Goal: Information Seeking & Learning: Find specific fact

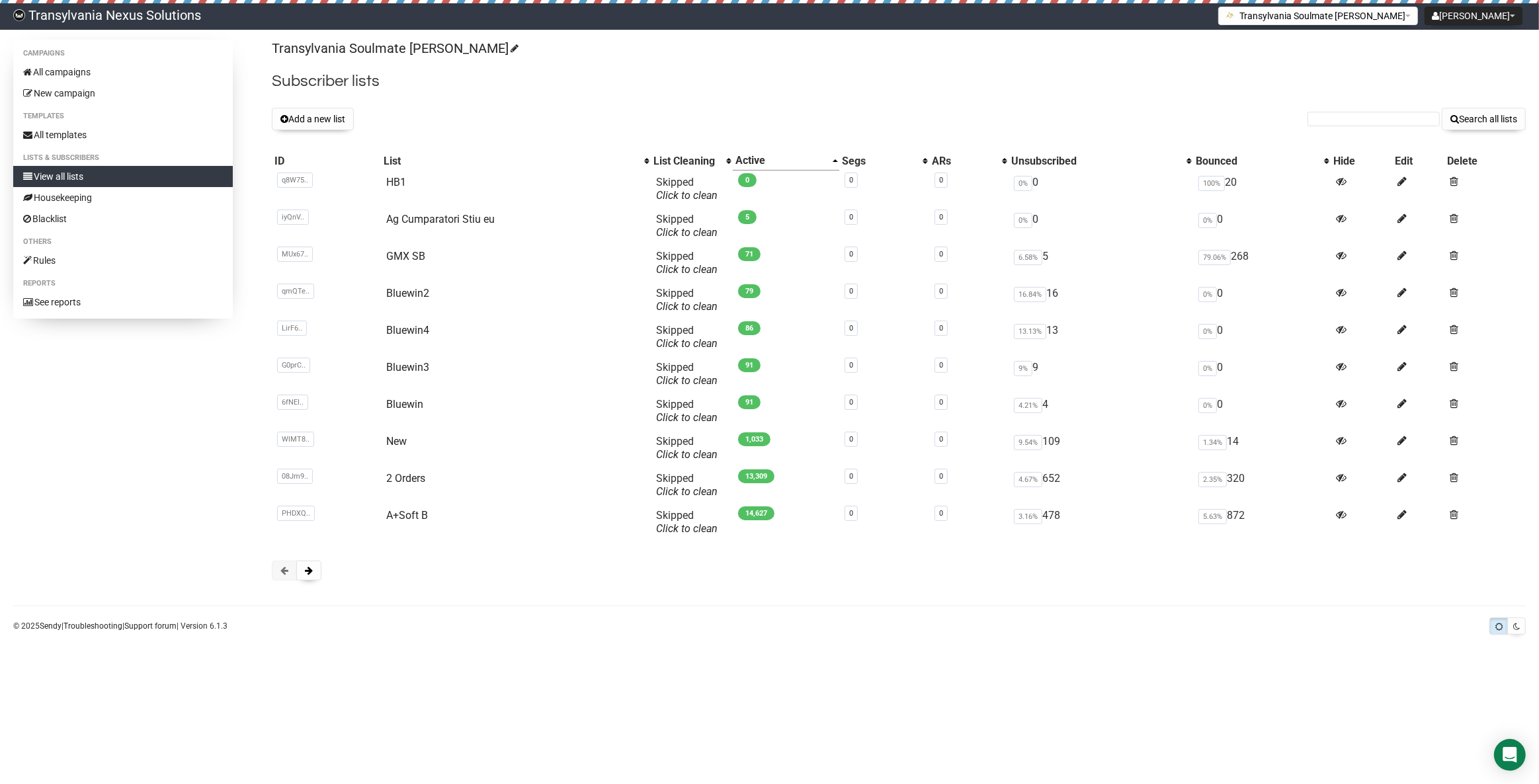
click at [1381, 110] on form "Search all lists" at bounding box center [1416, 118] width 218 height 22
drag, startPoint x: 1351, startPoint y: 126, endPoint x: 1349, endPoint y: 119, distance: 7.3
click at [1349, 119] on input "text" at bounding box center [1373, 119] width 132 height 15
paste input "sabinejanssen@ziggo.nl"
type input "sabinejanssen@ziggo.nl"
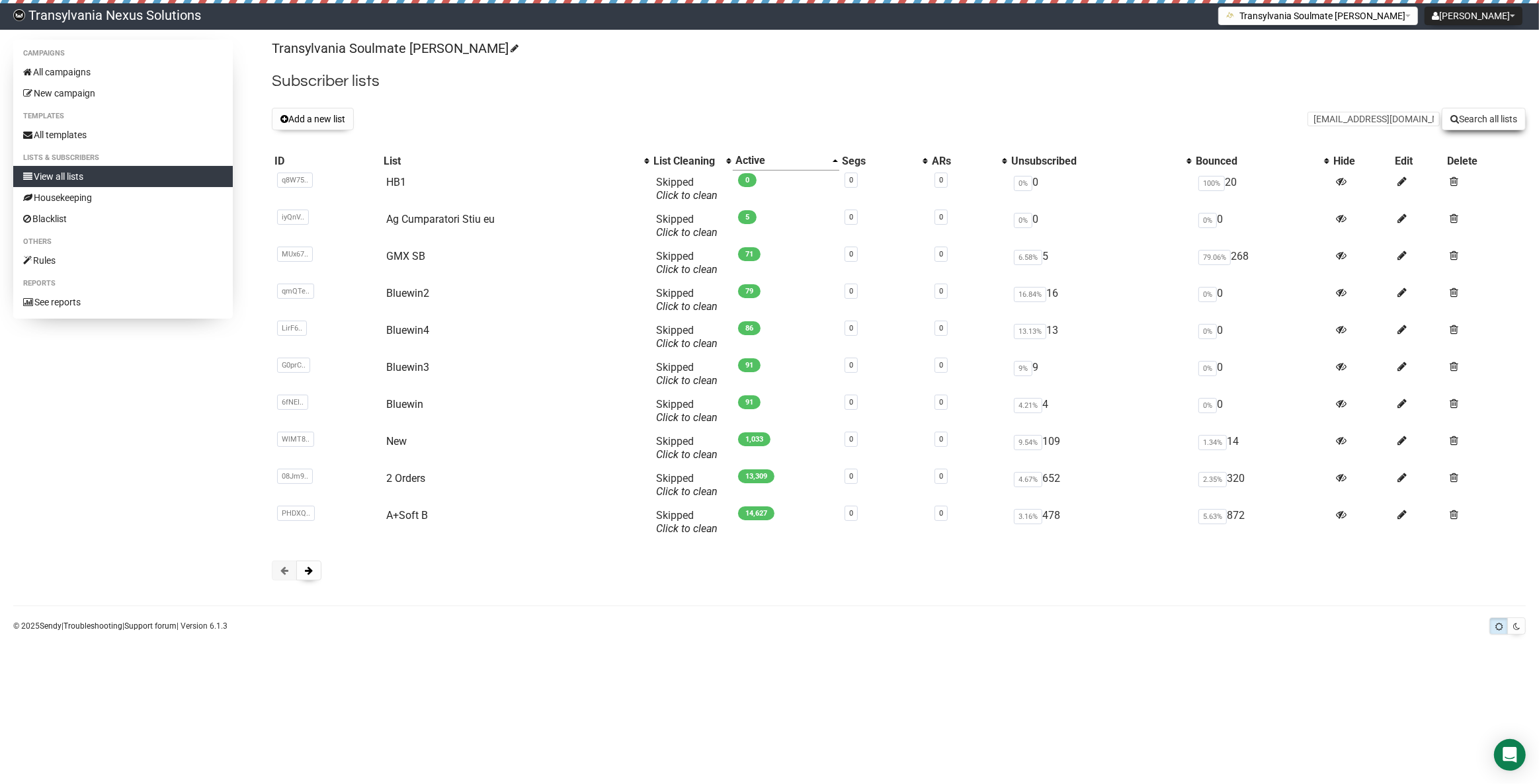
click at [1489, 117] on button "Search all lists" at bounding box center [1483, 118] width 84 height 22
click at [102, 57] on li "Campaigns" at bounding box center [123, 54] width 220 height 16
click at [91, 74] on link "All campaigns" at bounding box center [123, 72] width 220 height 21
click at [1376, 122] on input "text" at bounding box center [1373, 119] width 132 height 15
paste input "sabinejanssen@ziggo.nl"
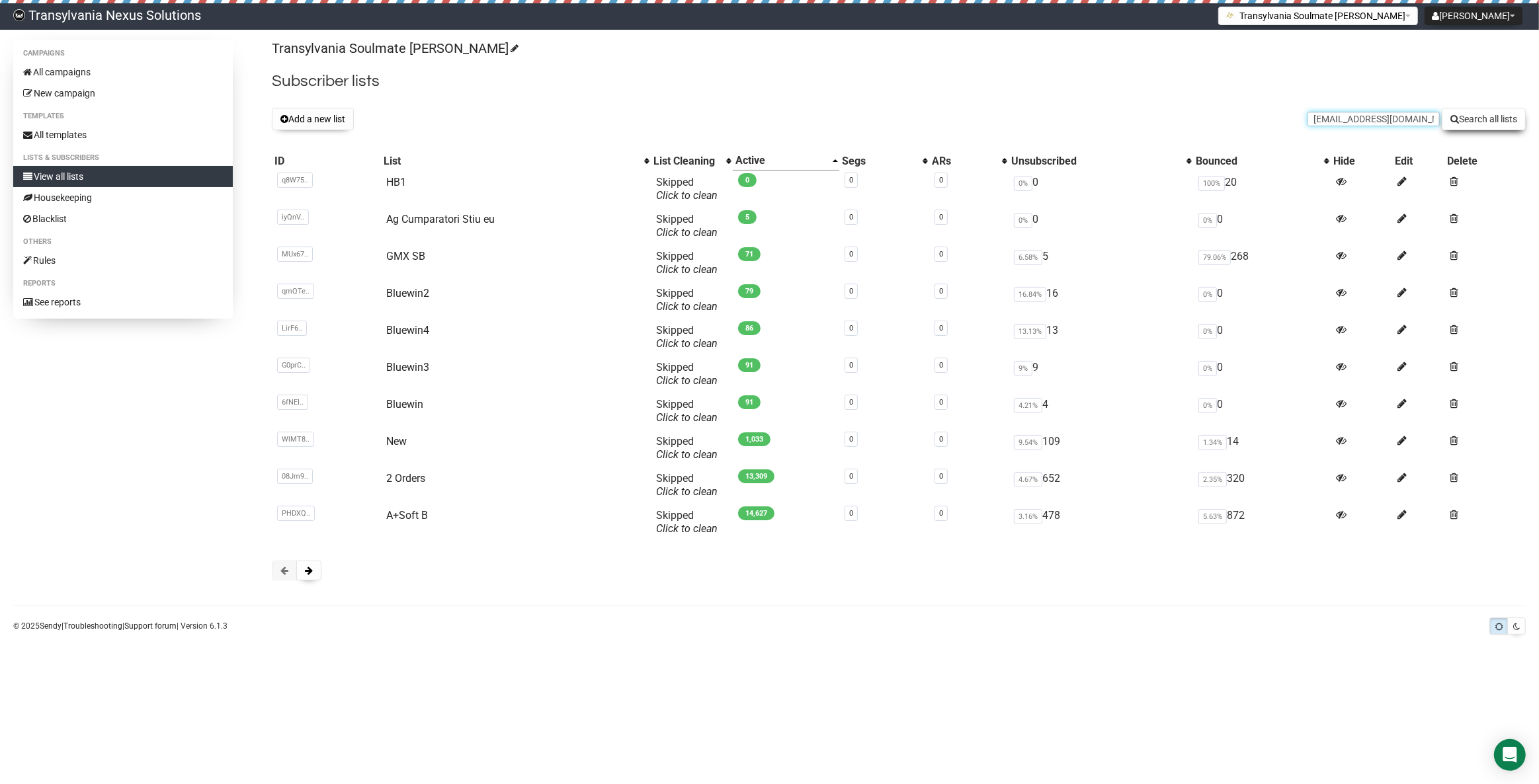
type input "sabinejanssen@ziggo.nl"
click at [1481, 112] on button "Search all lists" at bounding box center [1483, 118] width 84 height 22
click at [308, 577] on button at bounding box center [308, 570] width 25 height 20
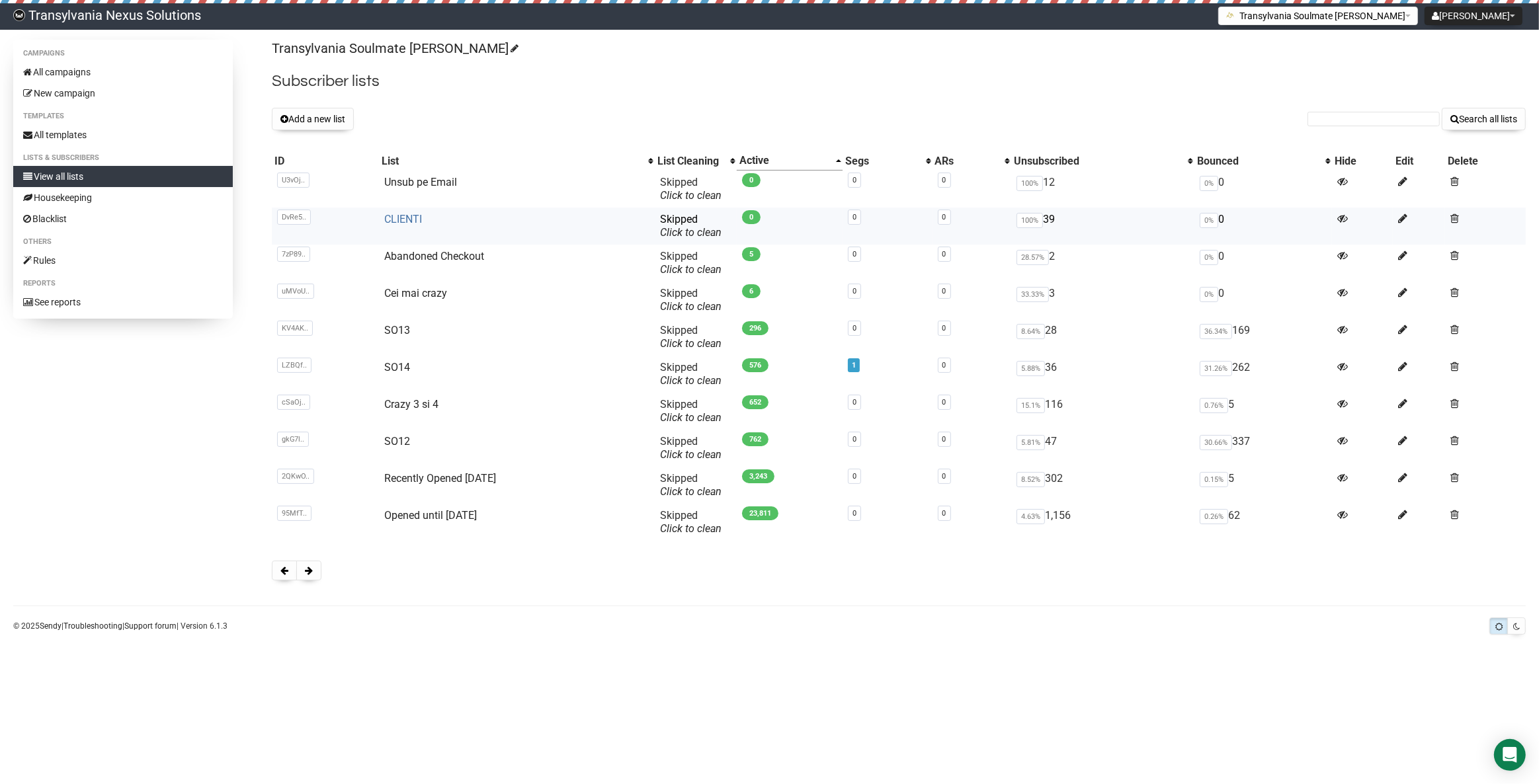
click at [404, 220] on link "CLIENTI" at bounding box center [403, 219] width 38 height 13
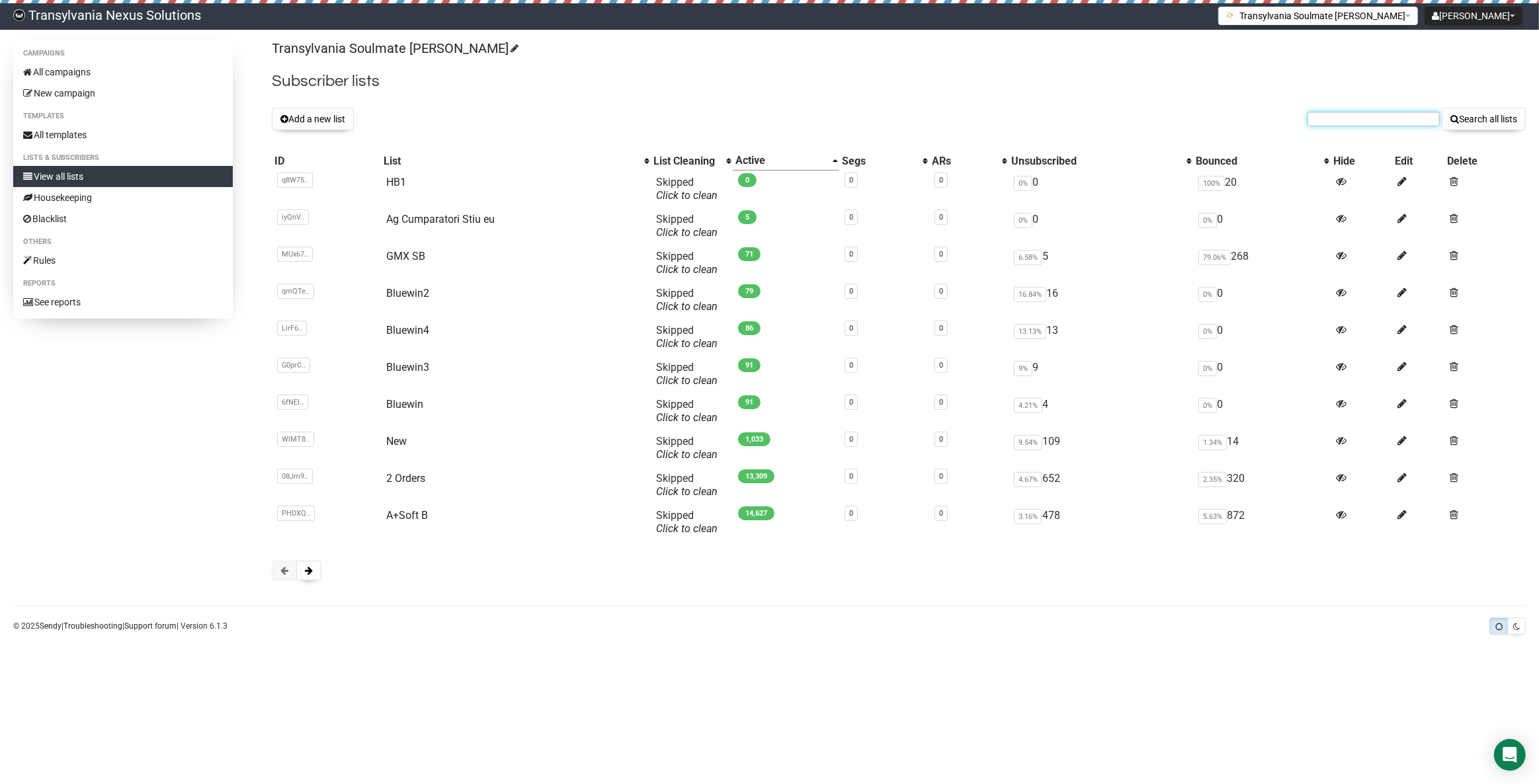
click at [1335, 120] on input "text" at bounding box center [1373, 119] width 132 height 15
paste input "sabinejanssen@ziggo.nl"
type input "sabinejanssen@ziggo.nl"
click at [1468, 110] on button "Search all lists" at bounding box center [1483, 118] width 84 height 22
click at [430, 659] on body "Transylvania Nexus Solutions Radu Petre Tarean Settings Logout Transylvania Sou…" at bounding box center [770, 392] width 1539 height 784
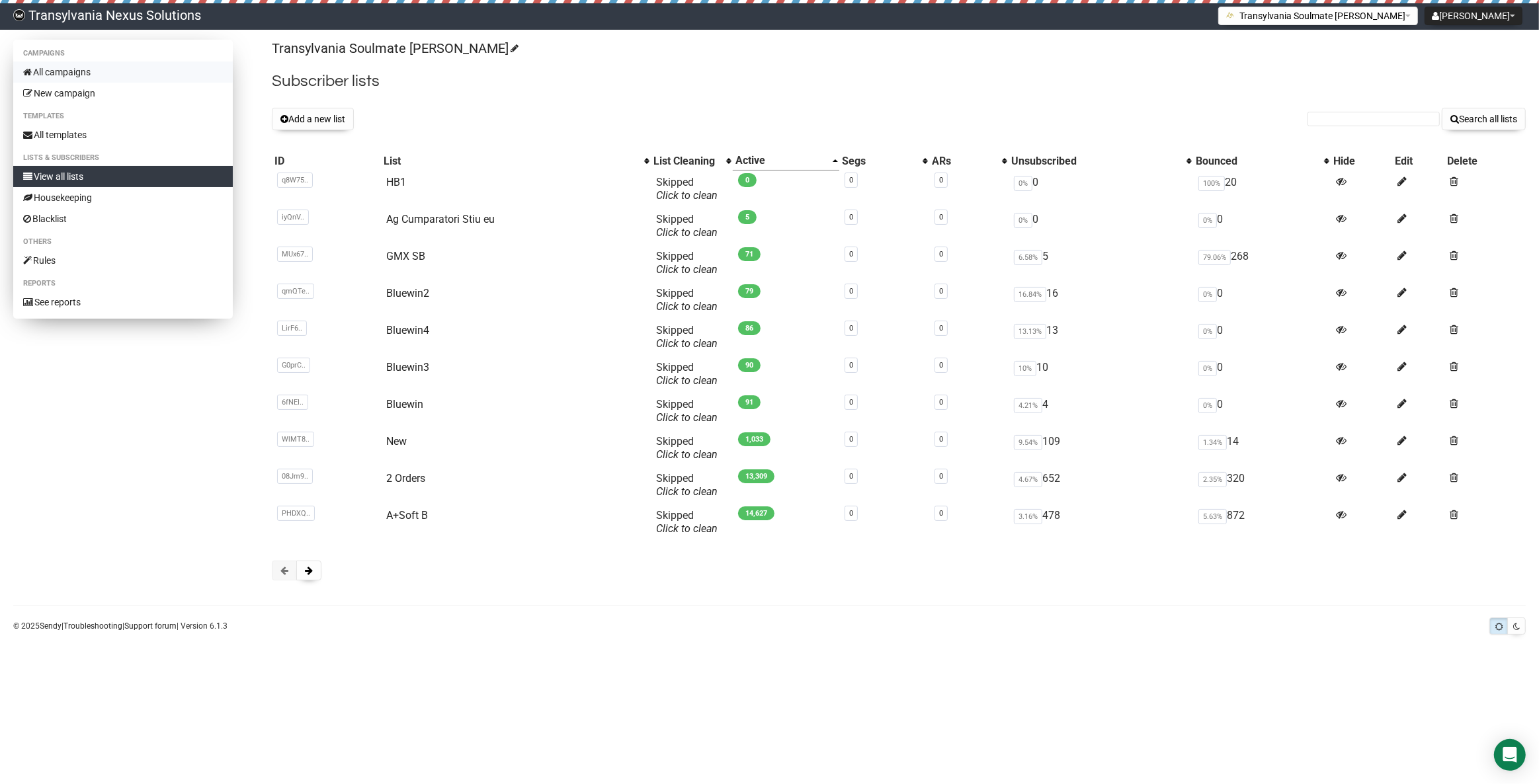
click at [72, 67] on link "All campaigns" at bounding box center [123, 72] width 220 height 21
click at [69, 140] on link "All templates" at bounding box center [123, 134] width 220 height 21
